Goal: Information Seeking & Learning: Learn about a topic

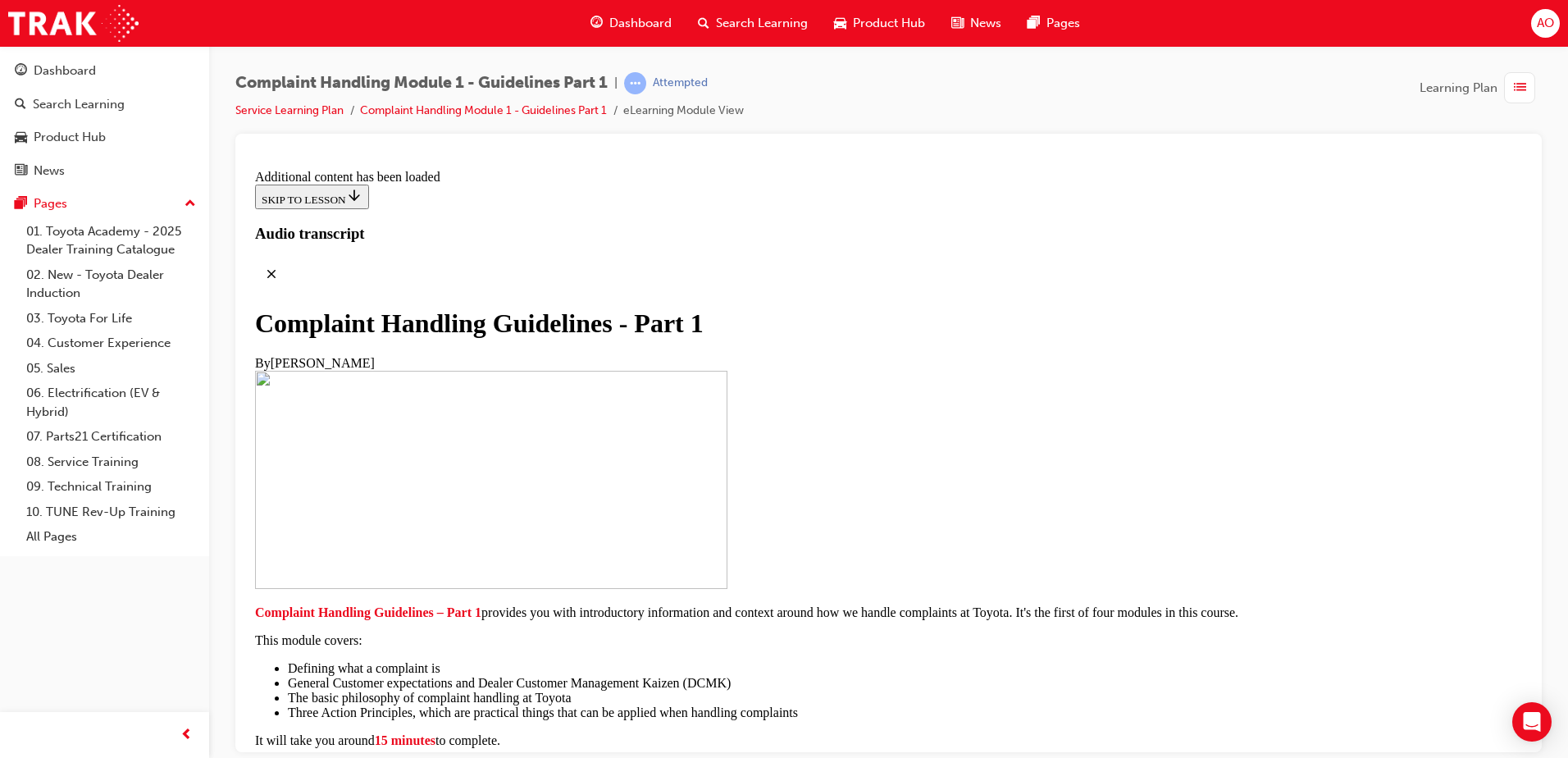
scroll to position [9151, 0]
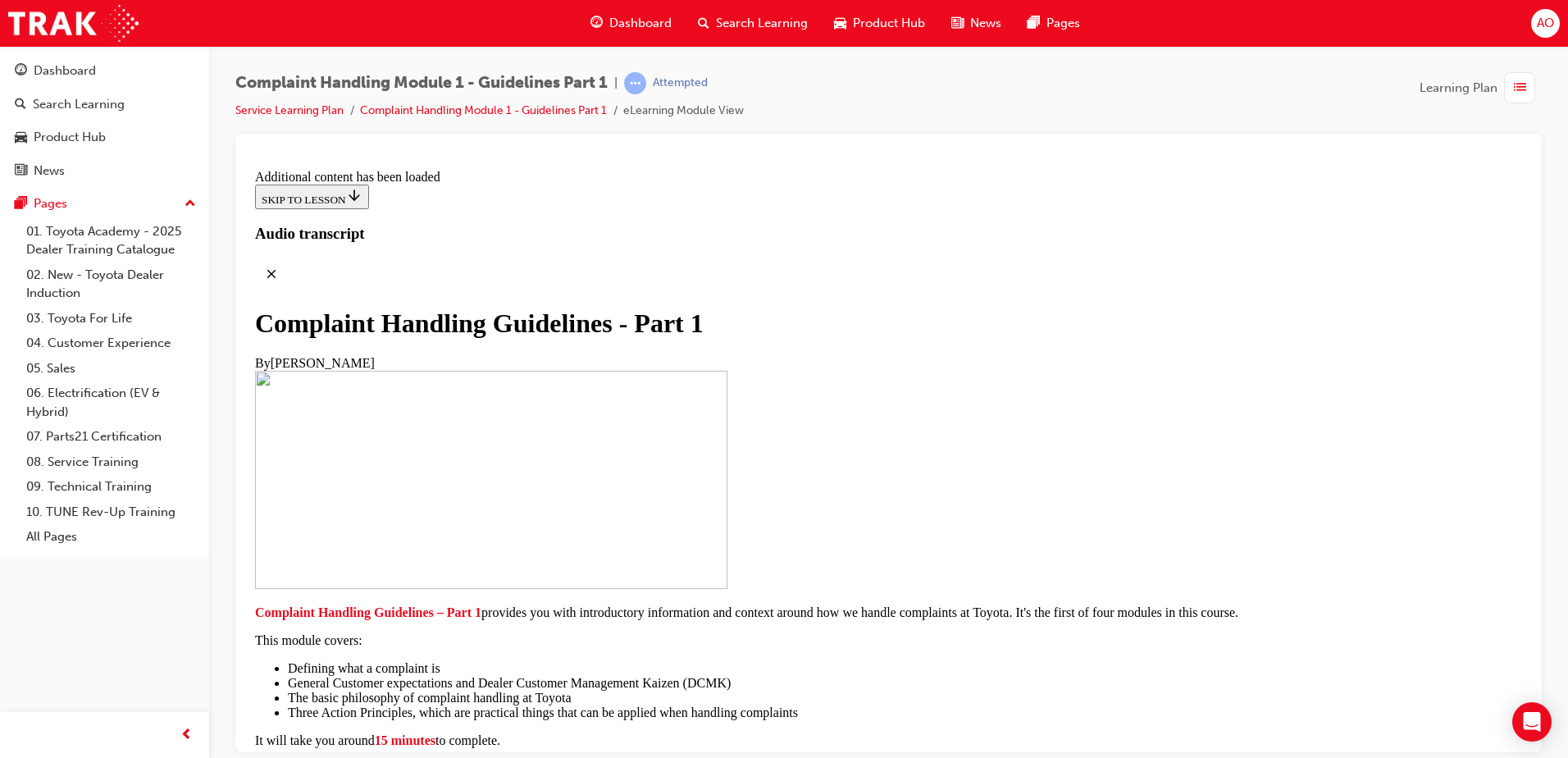
radio input "true"
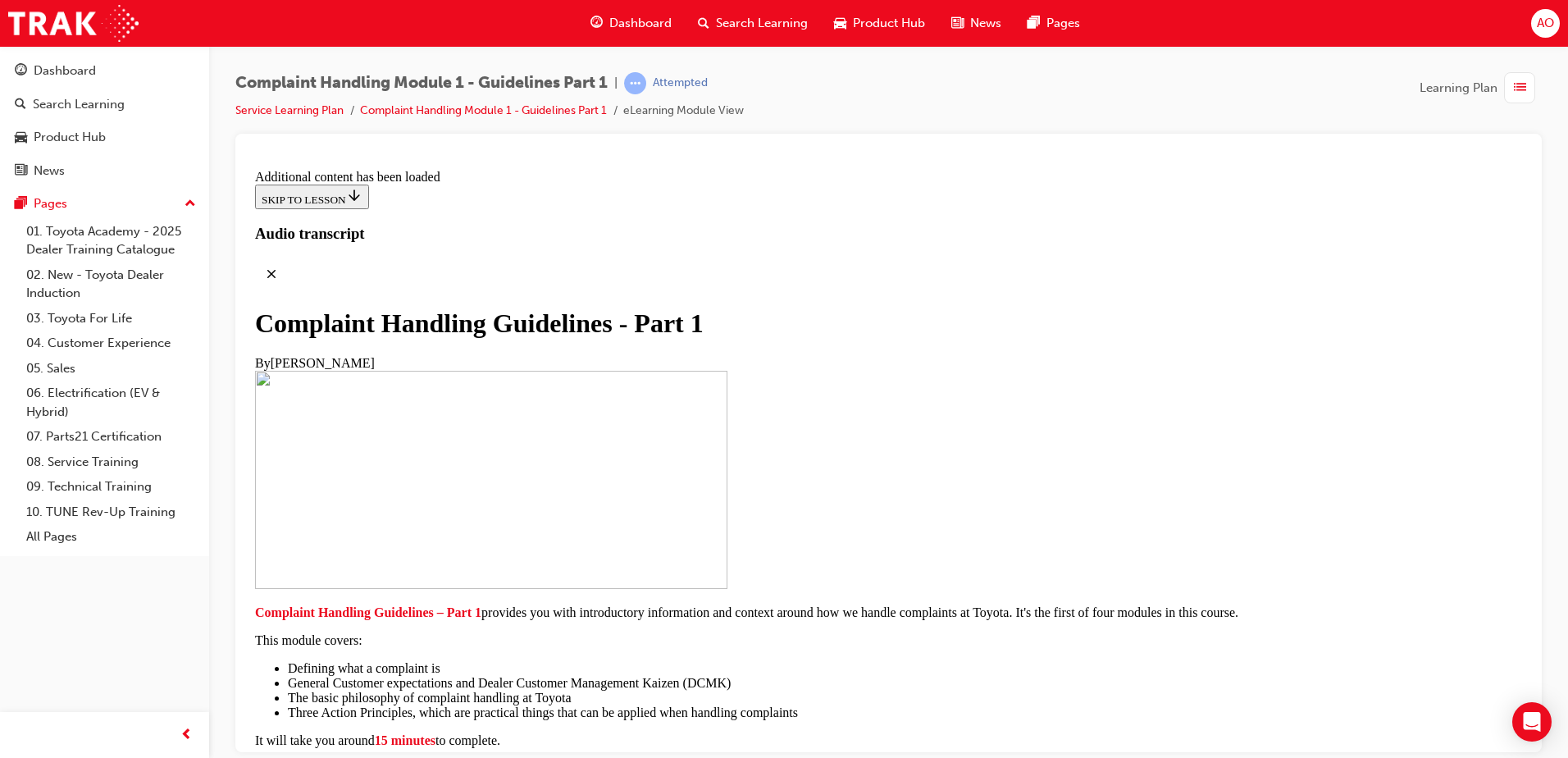
radio input "true"
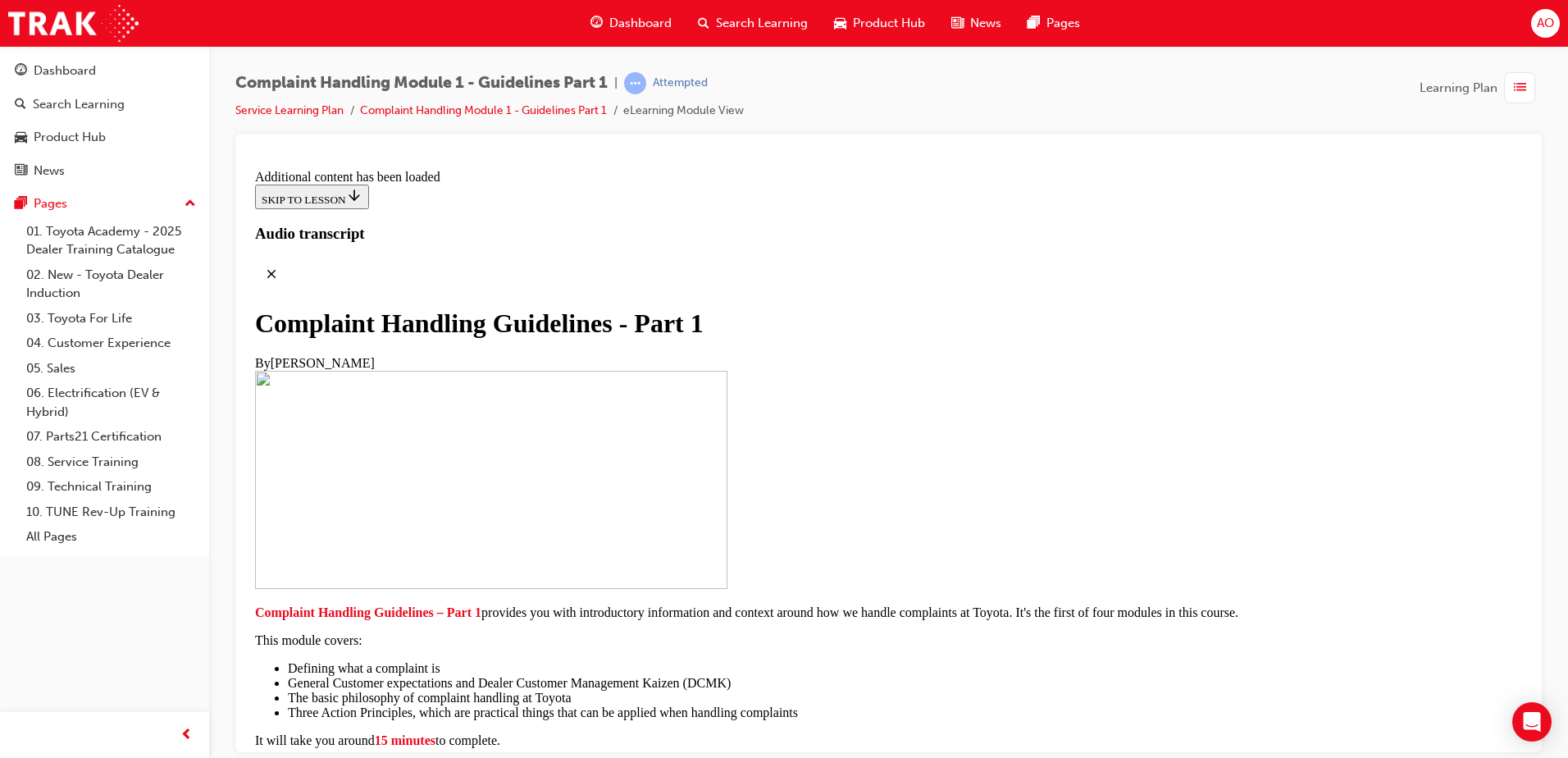
radio input "true"
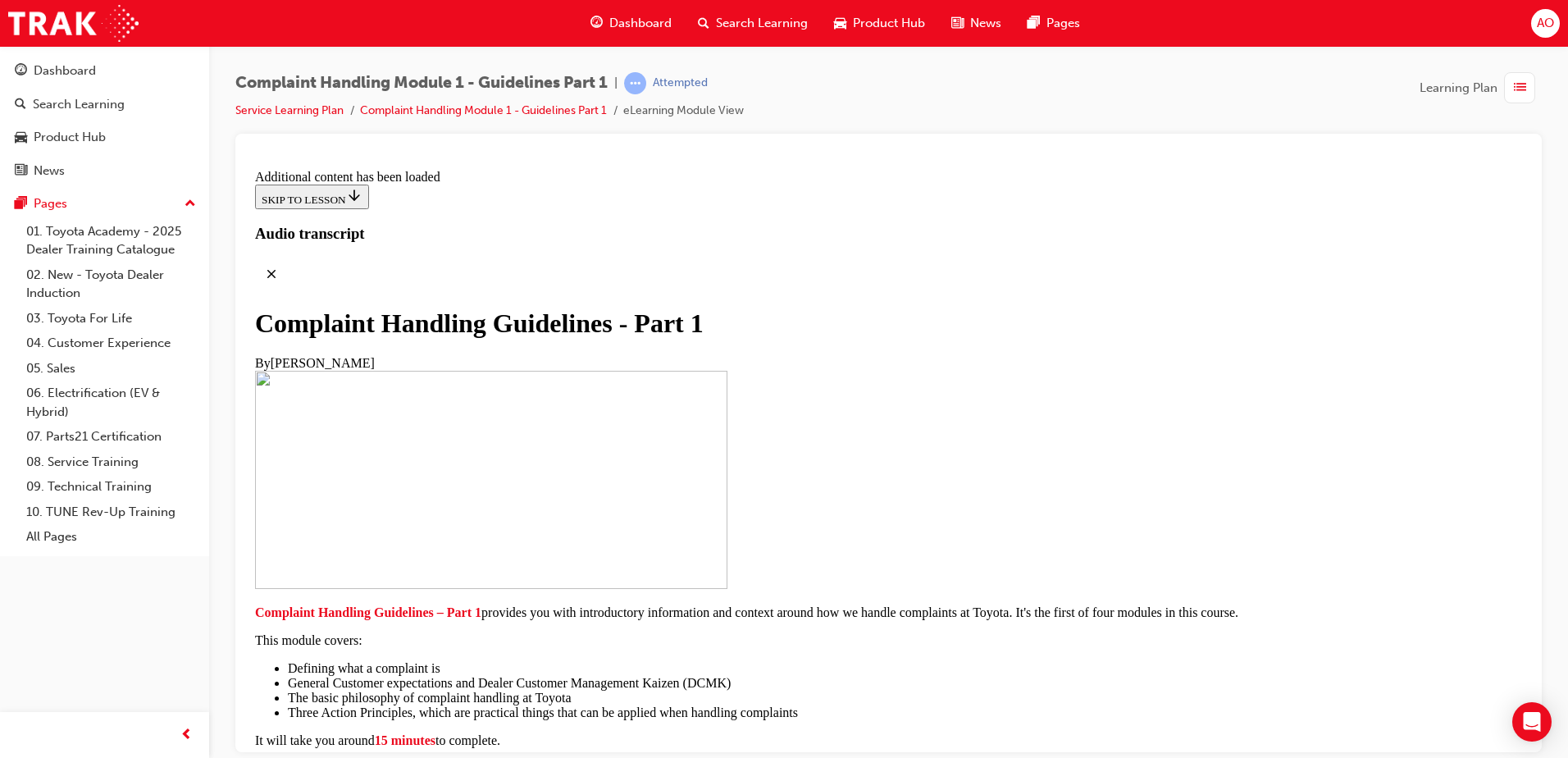
scroll to position [11018, 0]
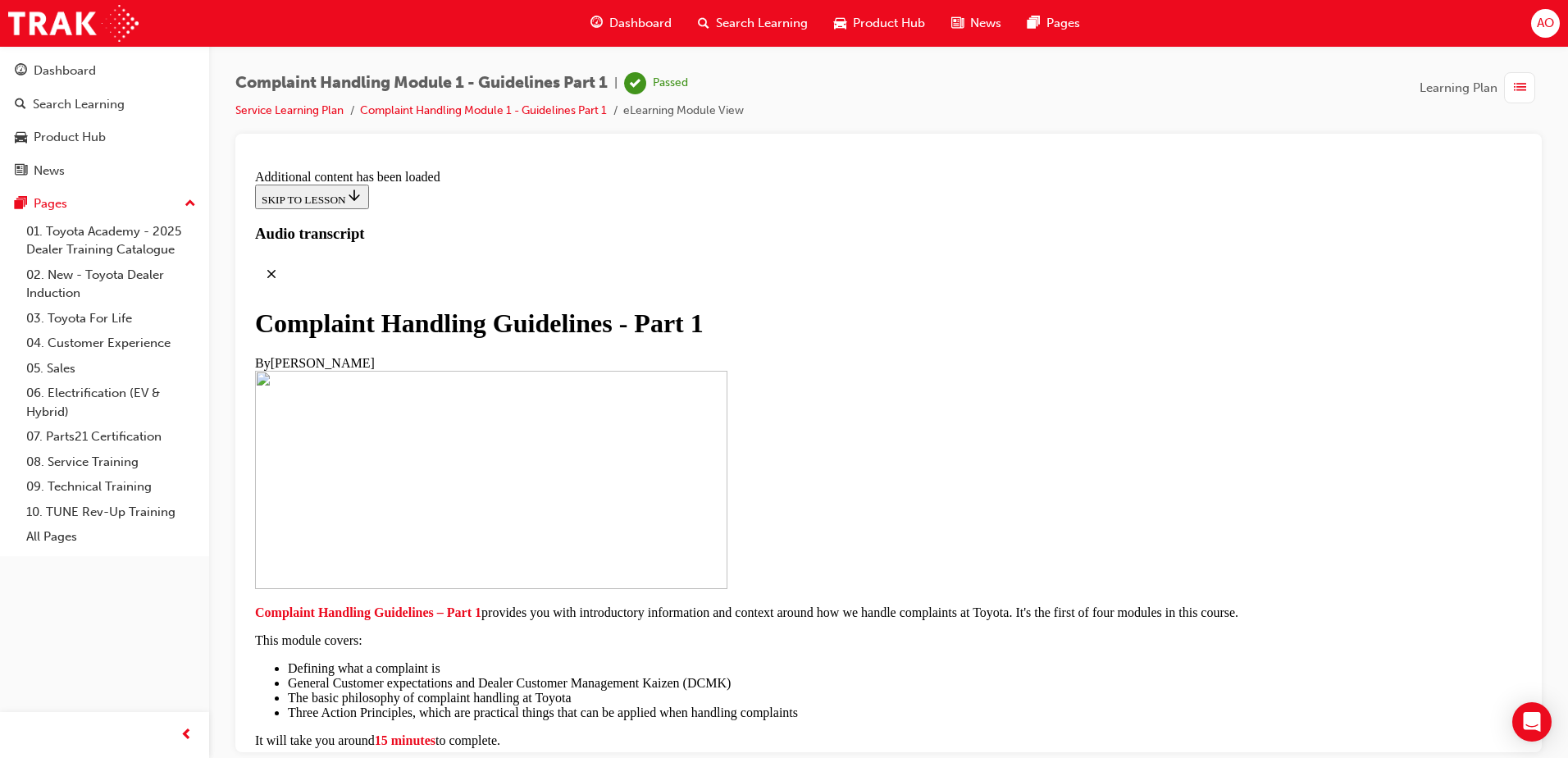
scroll to position [11462, 0]
drag, startPoint x: 898, startPoint y: 345, endPoint x: 912, endPoint y: 447, distance: 103.0
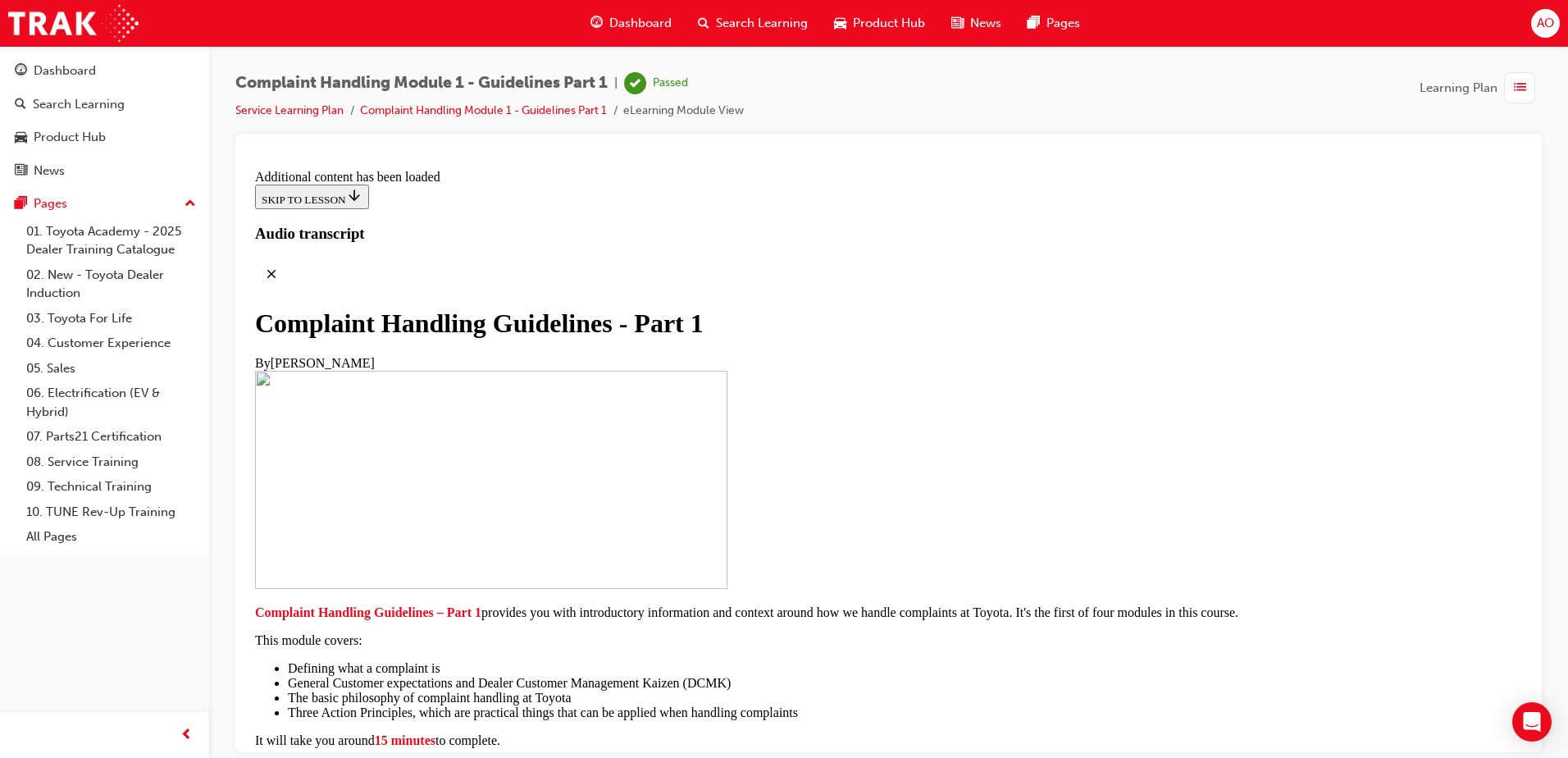
radio input "true"
drag, startPoint x: 881, startPoint y: 572, endPoint x: 1042, endPoint y: 564, distance: 161.2
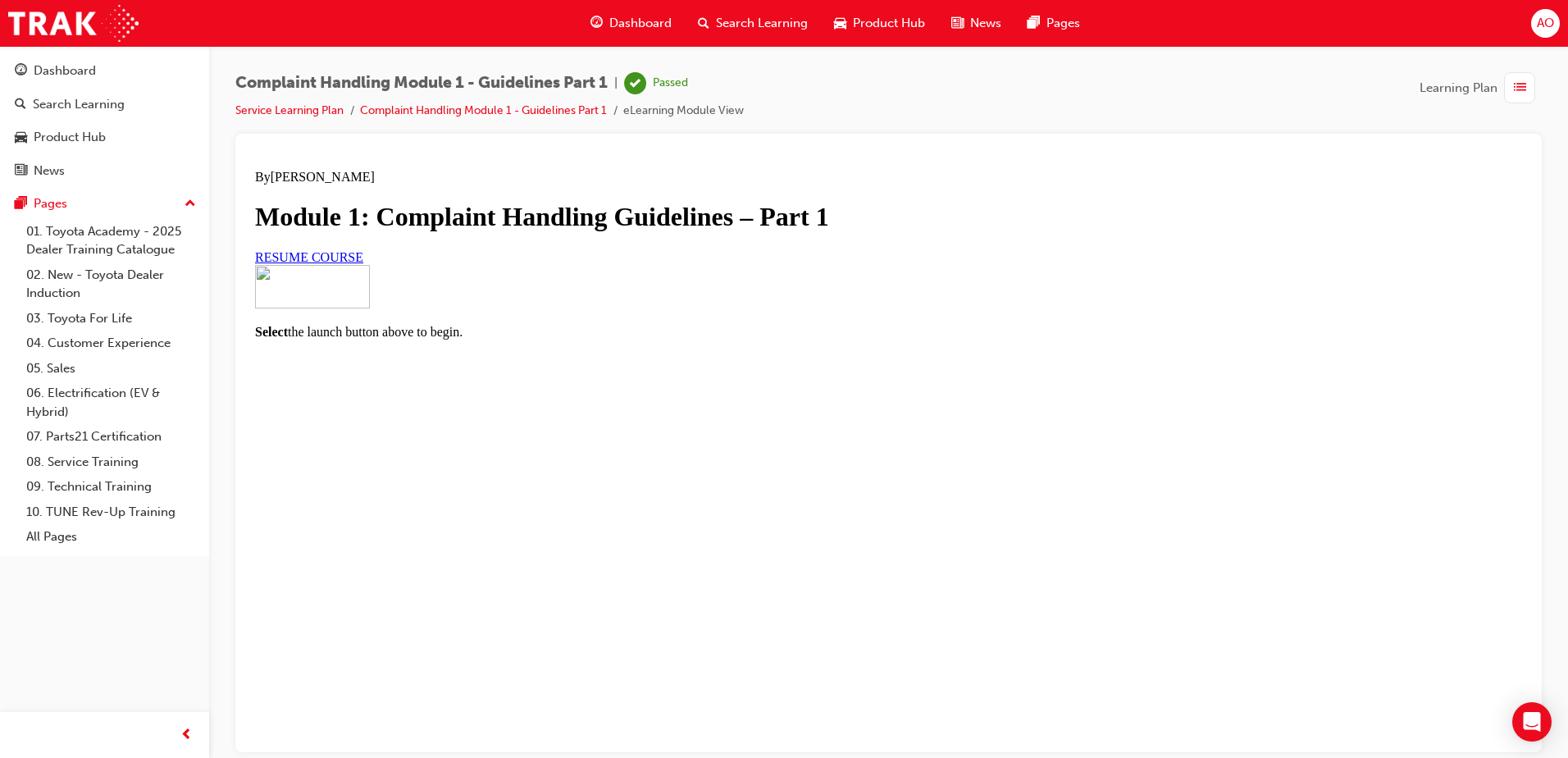
scroll to position [0, 0]
click at [1520, 84] on span "list-icon" at bounding box center [1520, 88] width 12 height 20
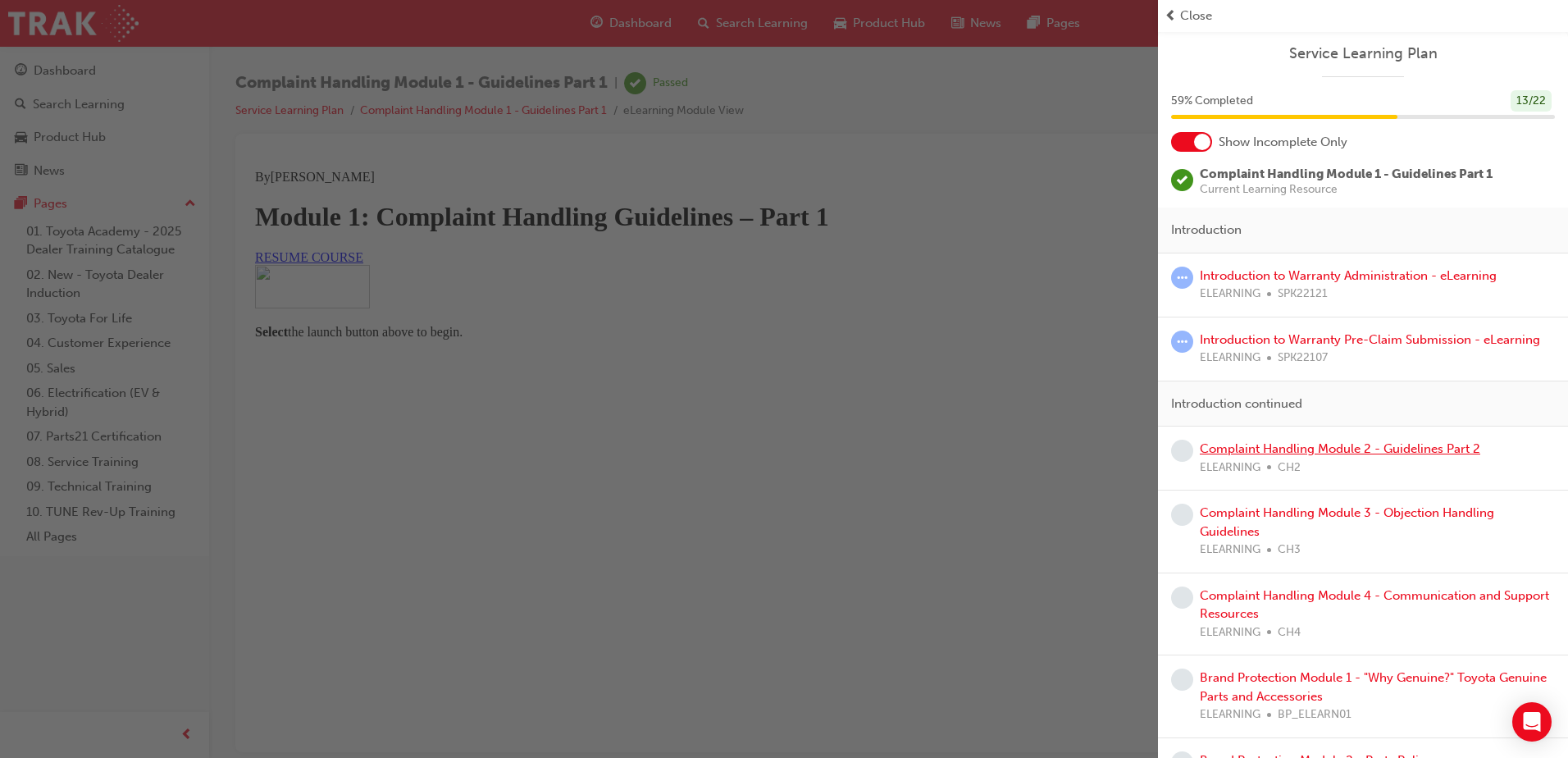
click at [1325, 453] on link "Complaint Handling Module 2 - Guidelines Part 2" at bounding box center [1339, 448] width 280 height 15
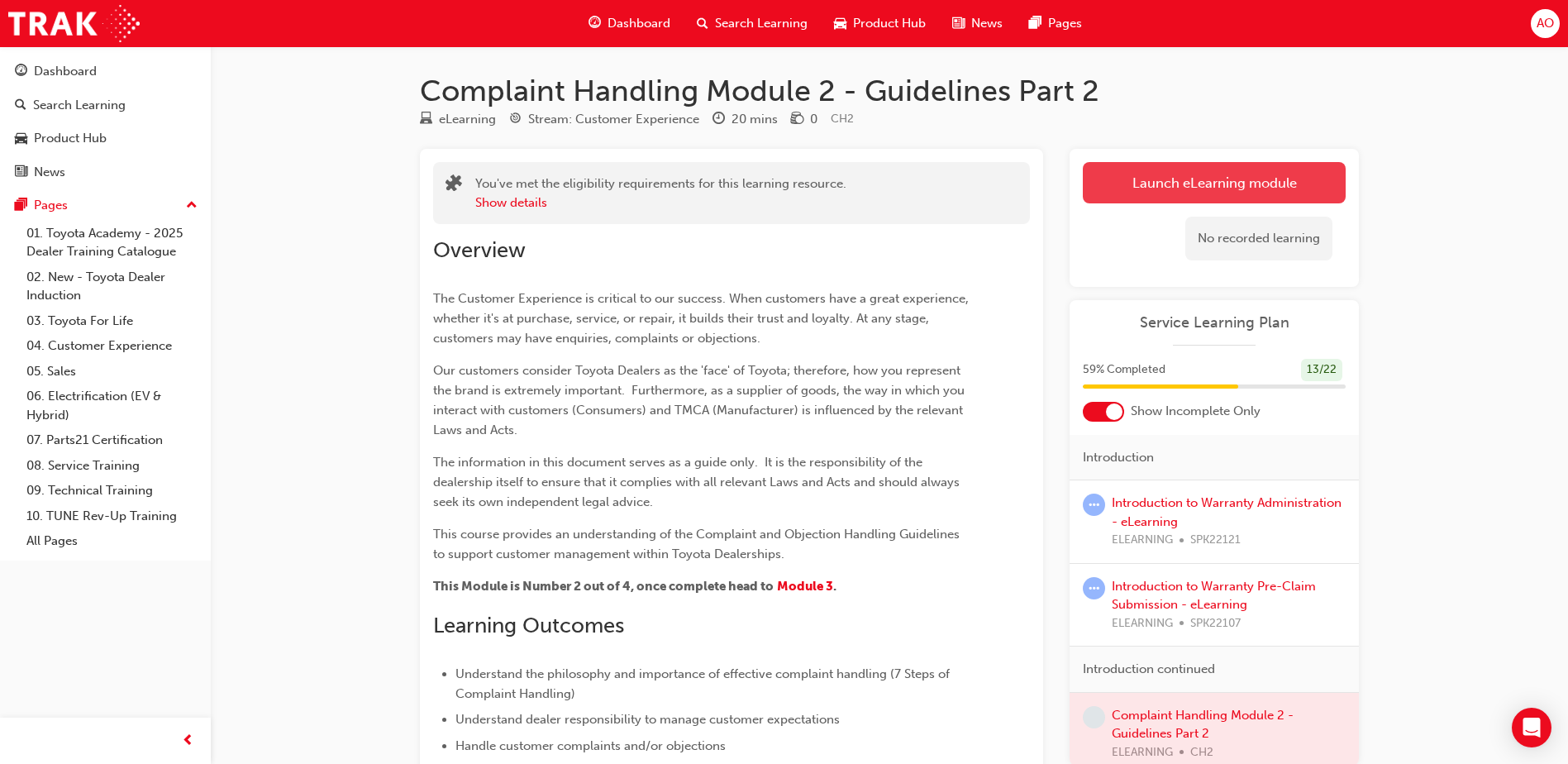
click at [1163, 183] on link "Launch eLearning module" at bounding box center [1214, 183] width 263 height 42
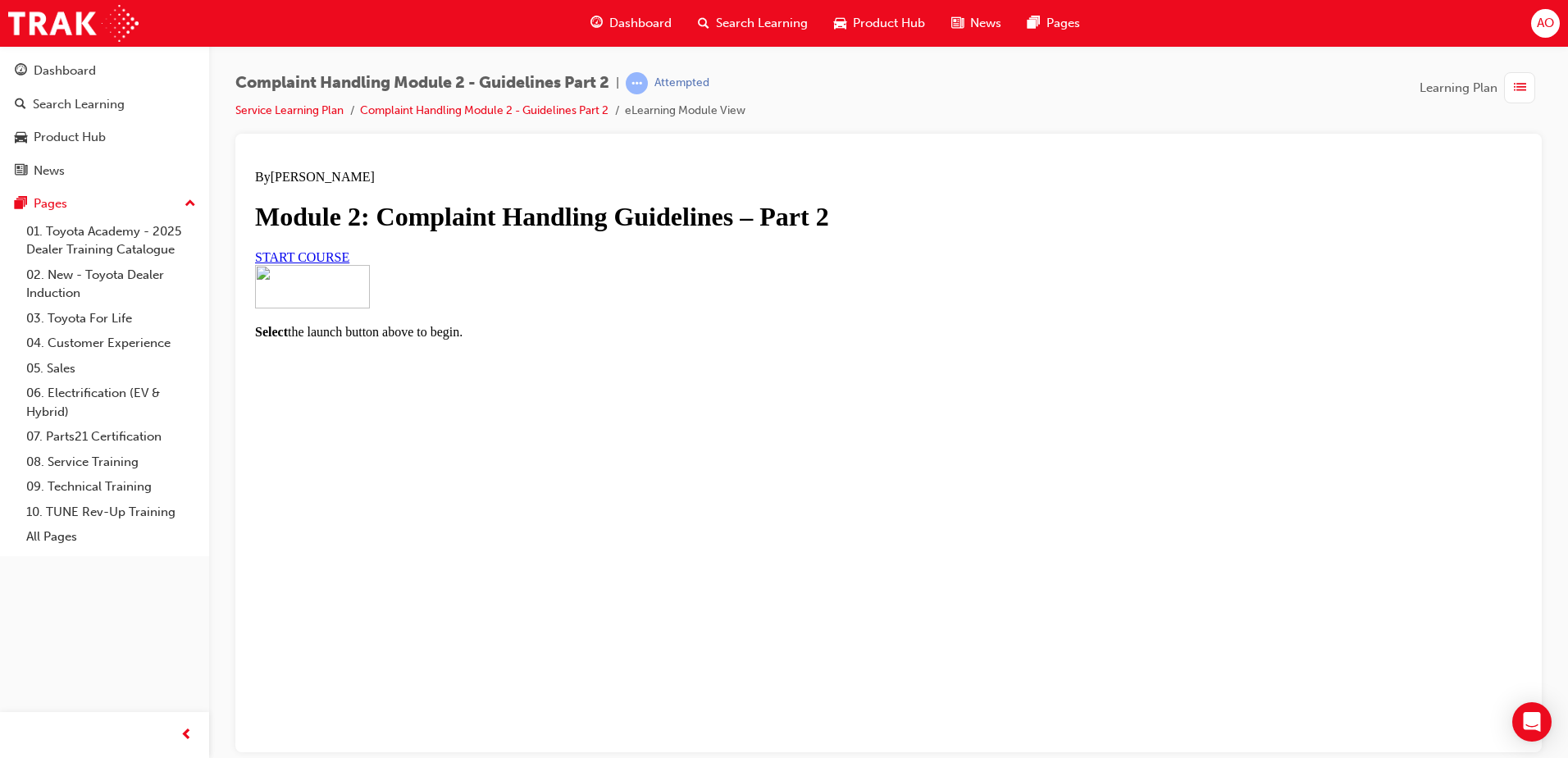
click at [349, 263] on span "START COURSE" at bounding box center [301, 257] width 94 height 14
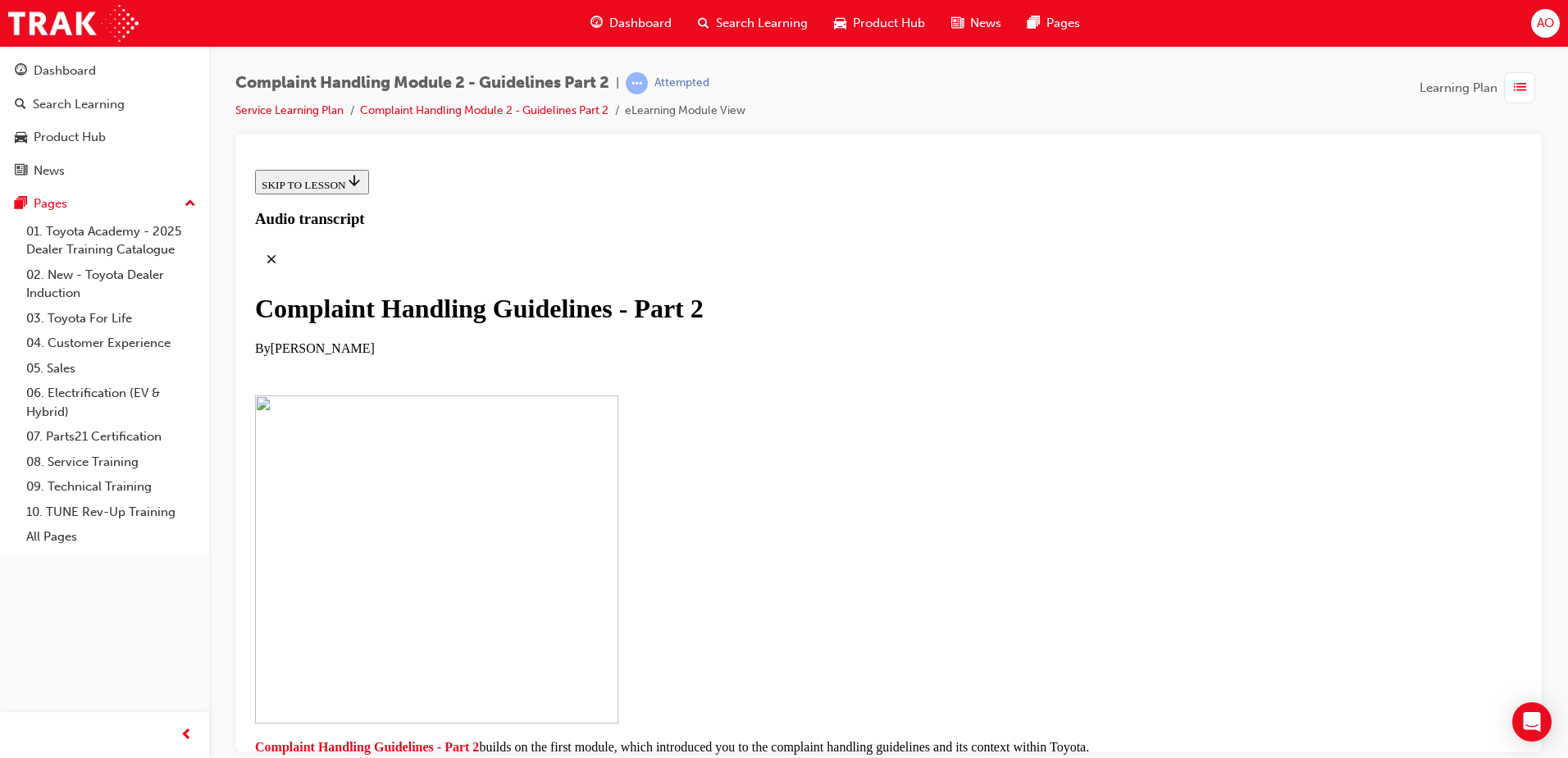
scroll to position [332, 0]
drag, startPoint x: 861, startPoint y: 632, endPoint x: 1334, endPoint y: 538, distance: 482.2
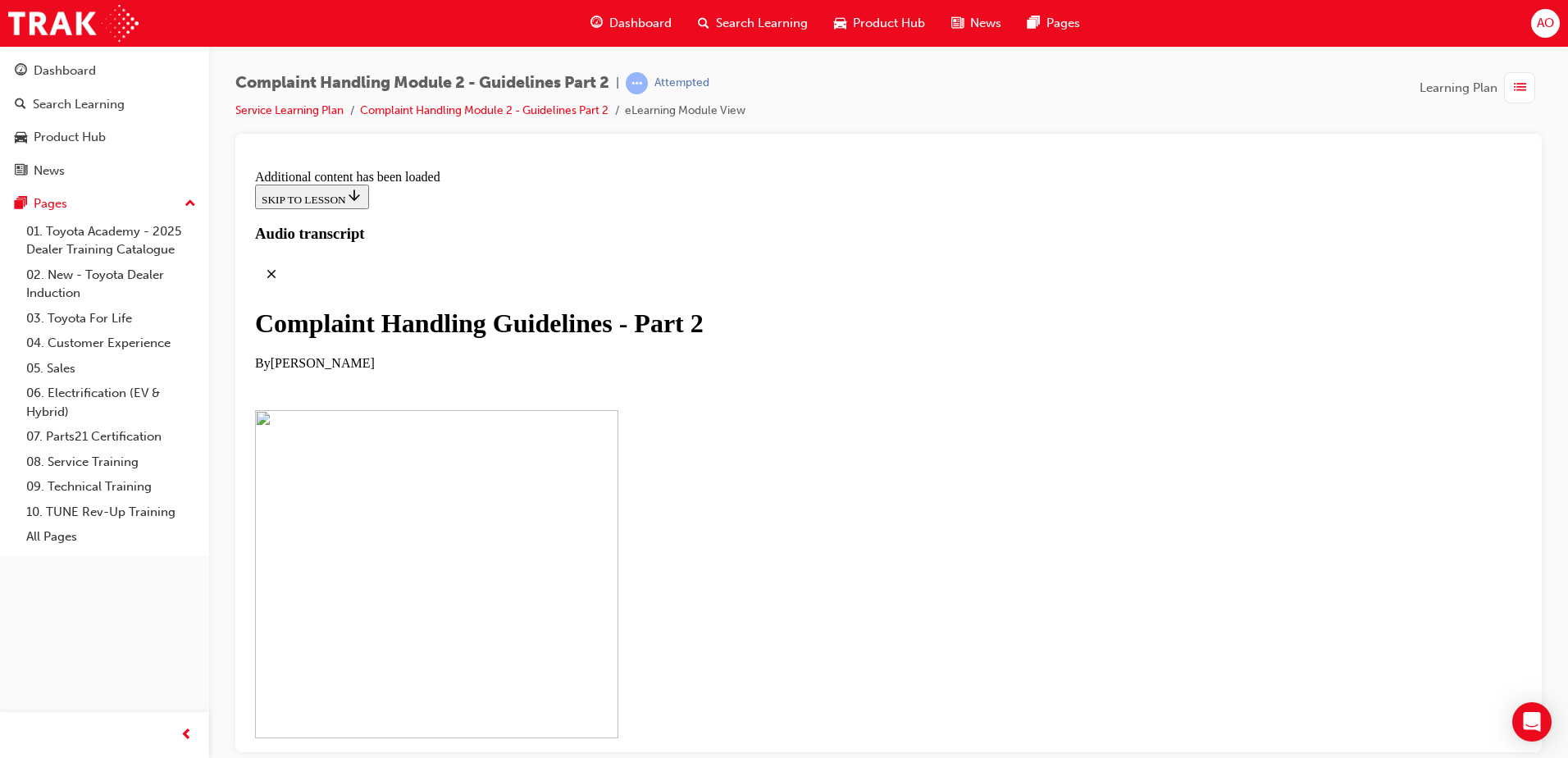
scroll to position [1272, 0]
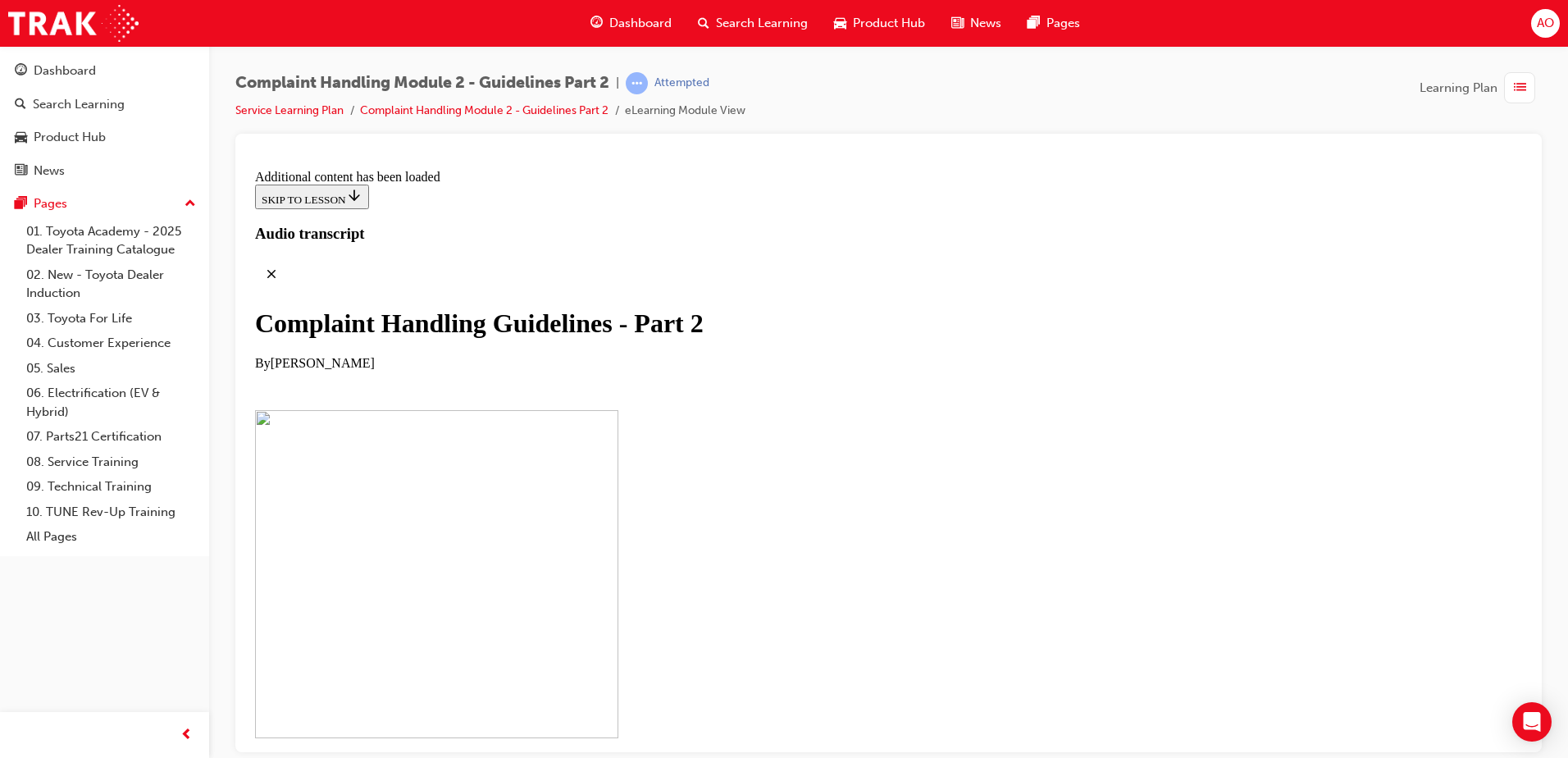
scroll to position [3407, 0]
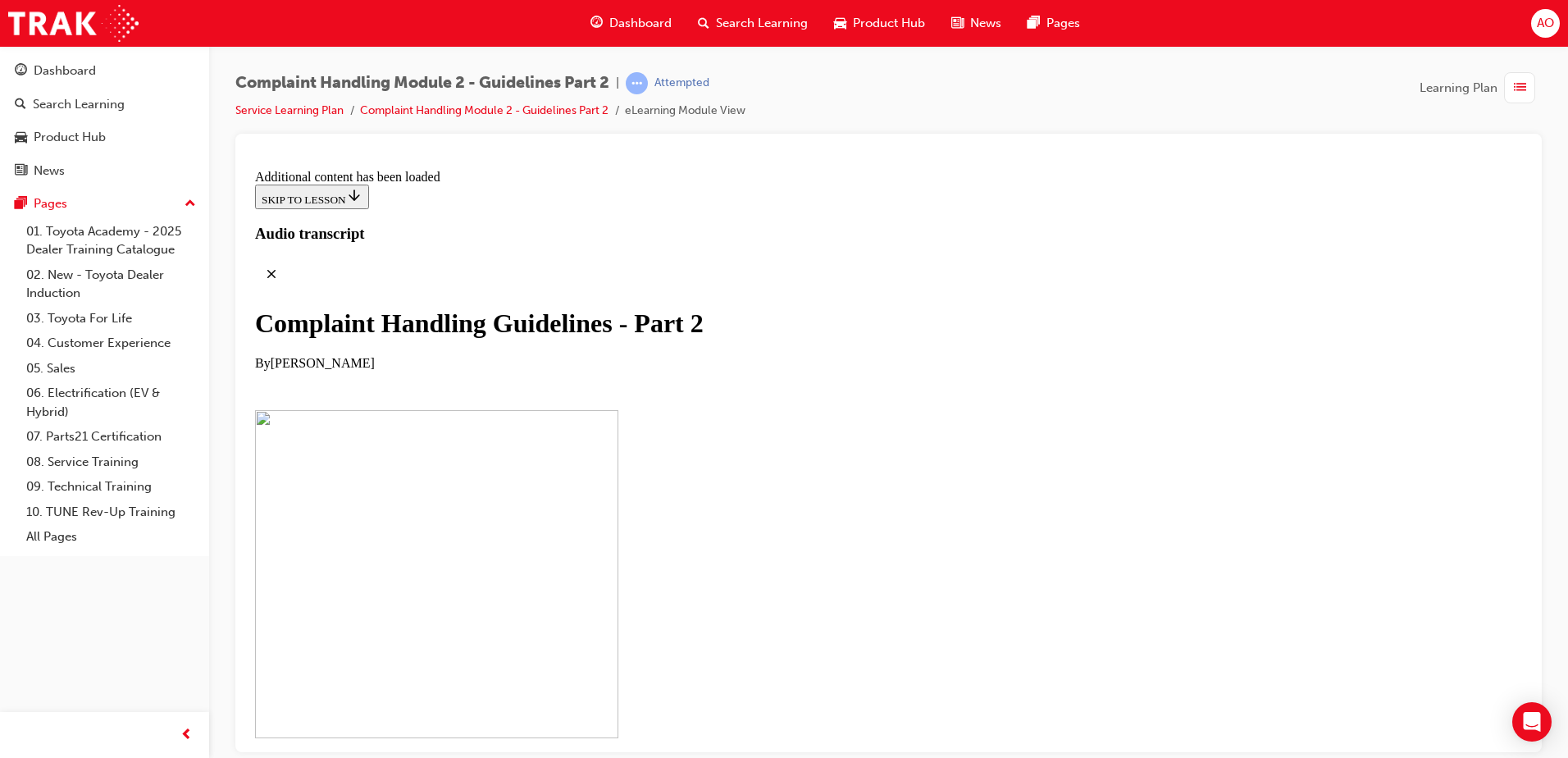
scroll to position [6988, 0]
